Goal: Book appointment/travel/reservation

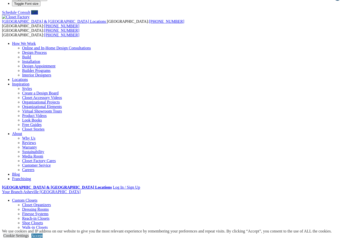
scroll to position [3, 0]
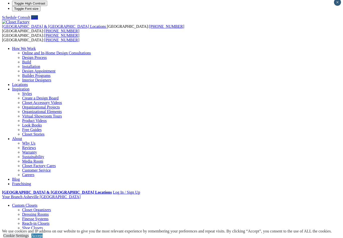
click at [43, 238] on link "Accept" at bounding box center [36, 236] width 11 height 4
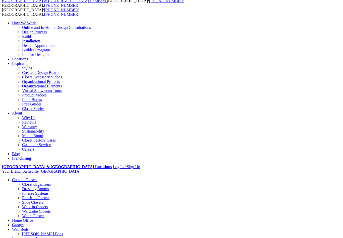
scroll to position [0, 0]
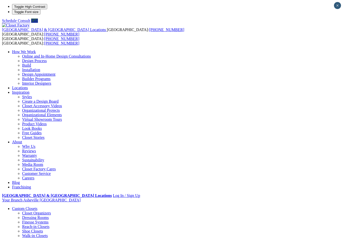
click at [22, 211] on link "Closet Organizers" at bounding box center [36, 213] width 29 height 4
click at [91, 54] on link "Online and In-Home Design Consultations" at bounding box center [56, 56] width 69 height 4
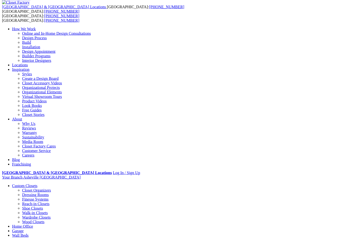
scroll to position [23, 0]
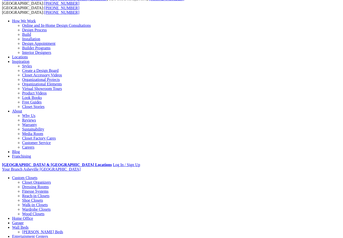
scroll to position [32, 0]
